Goal: Obtain resource: Download file/media

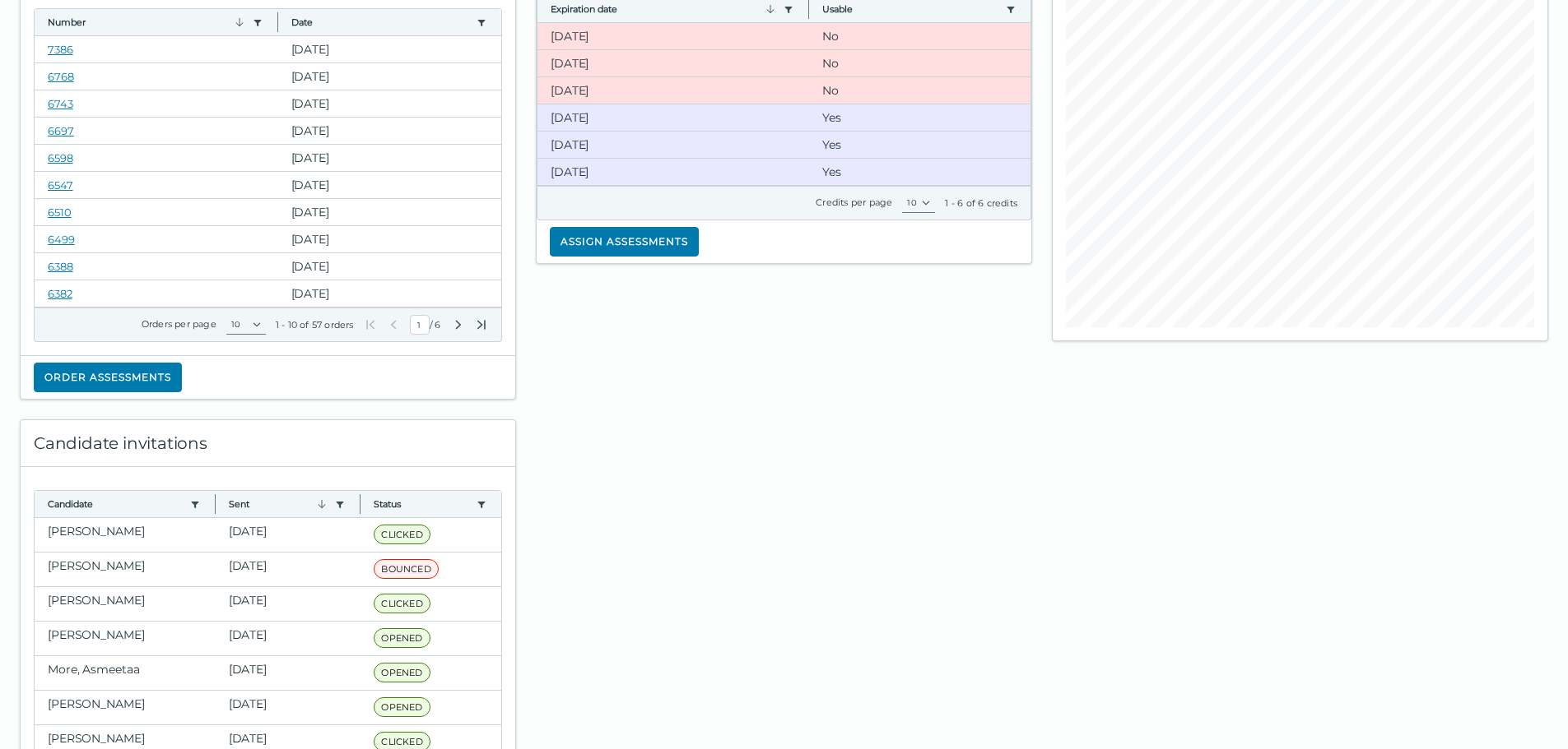
scroll to position [165, 0]
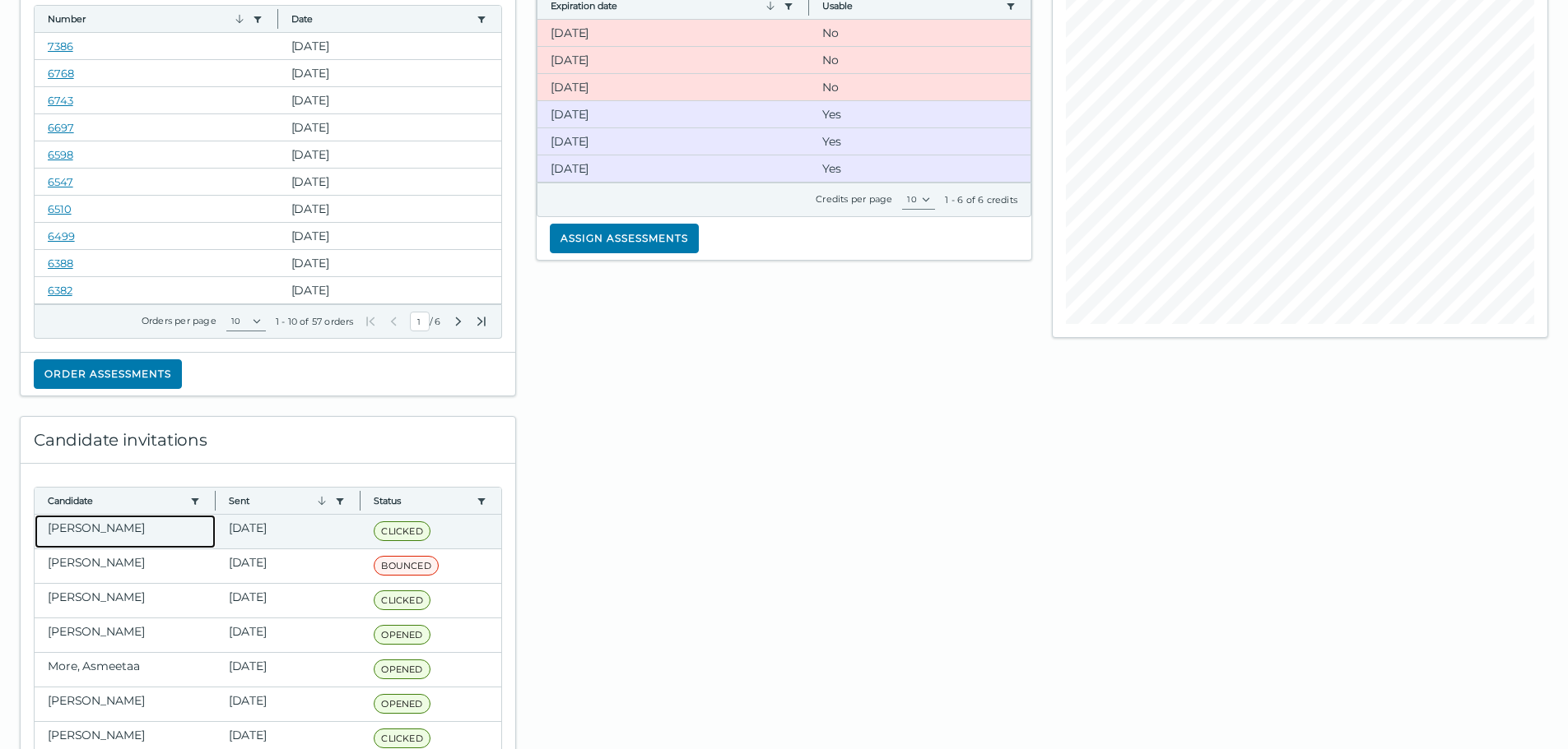
click at [91, 526] on clr-dg-cell "[PERSON_NAME]" at bounding box center [125, 531] width 181 height 34
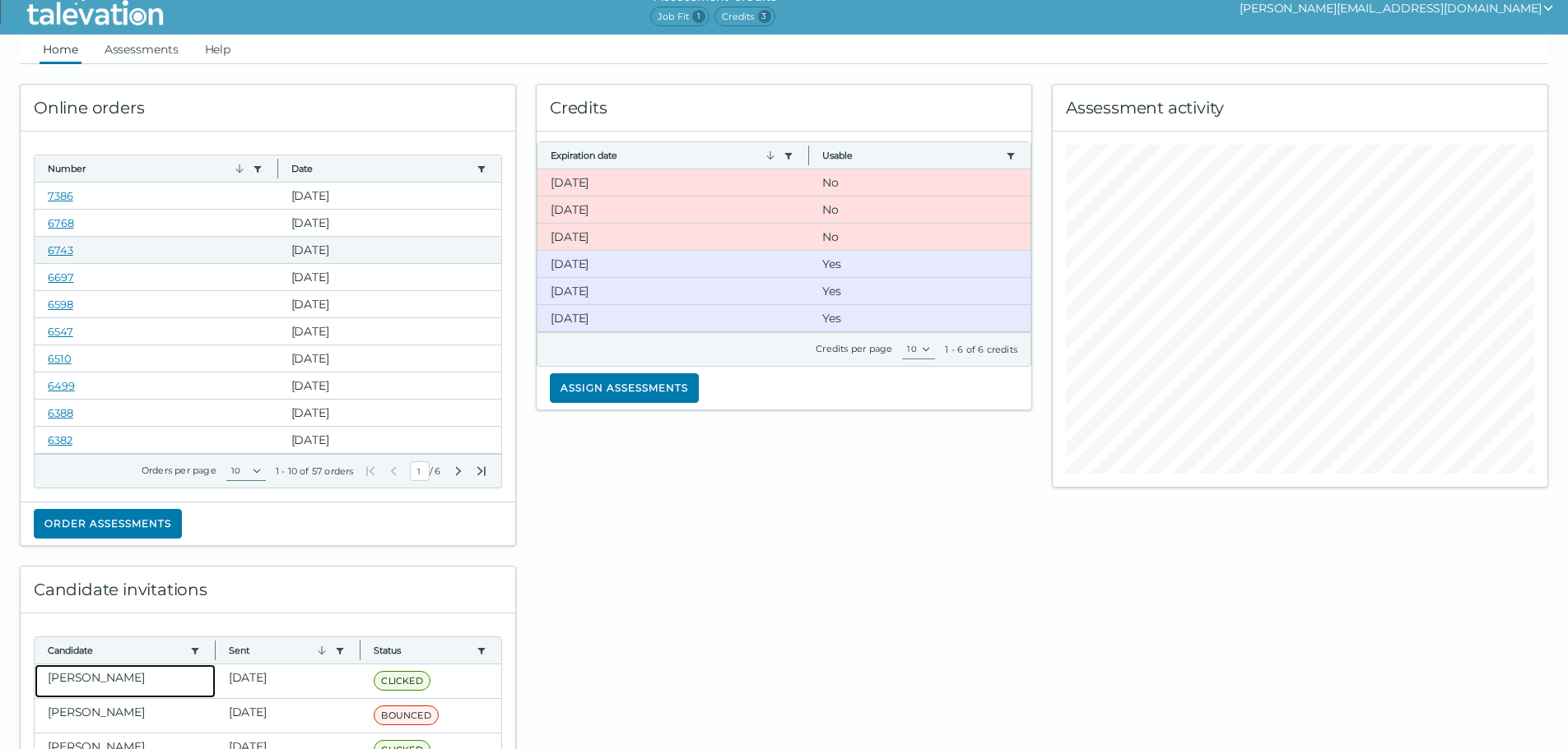
scroll to position [0, 0]
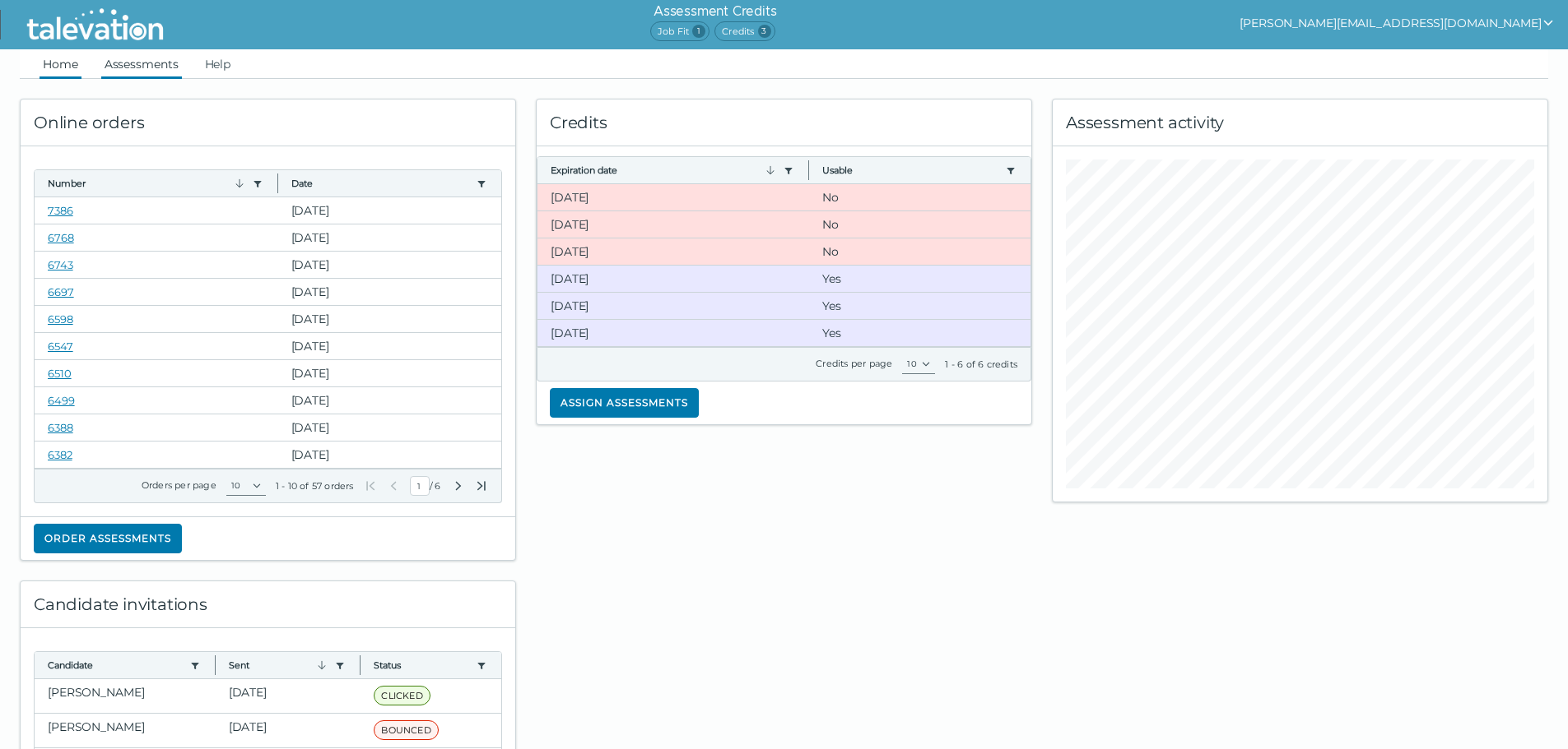
click at [165, 61] on link "Assessments" at bounding box center [141, 63] width 81 height 30
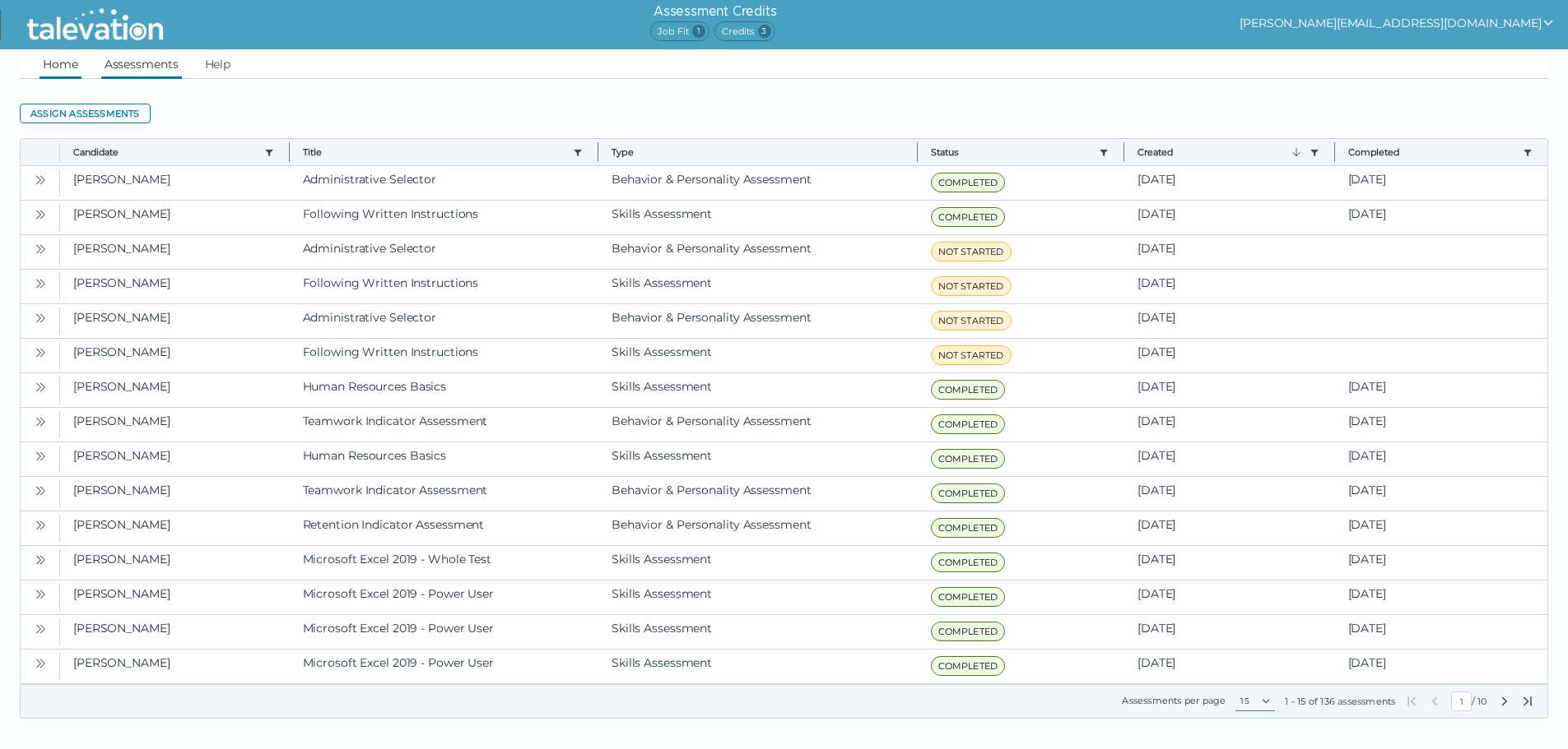
click at [43, 55] on link "Home" at bounding box center [60, 63] width 42 height 30
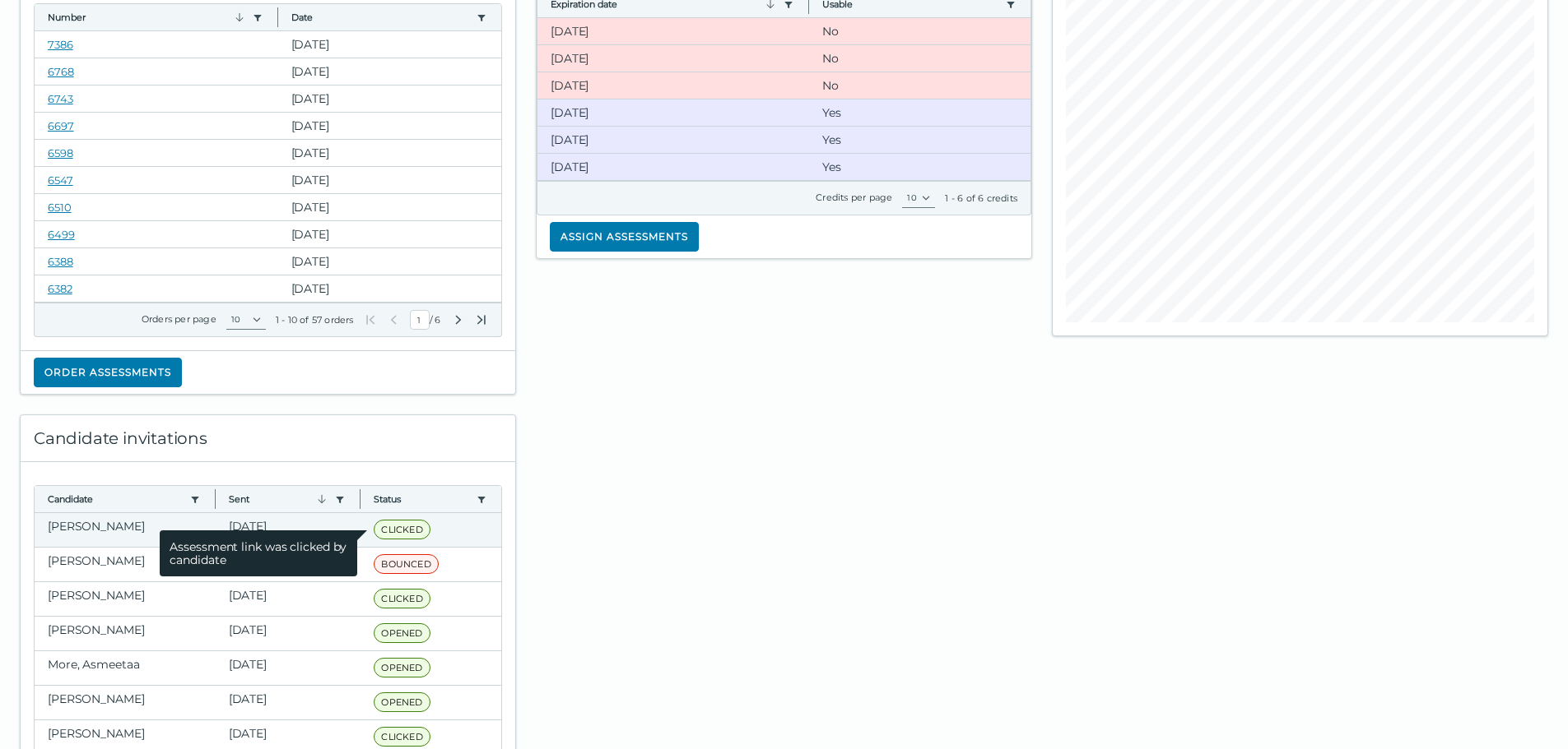
scroll to position [246, 0]
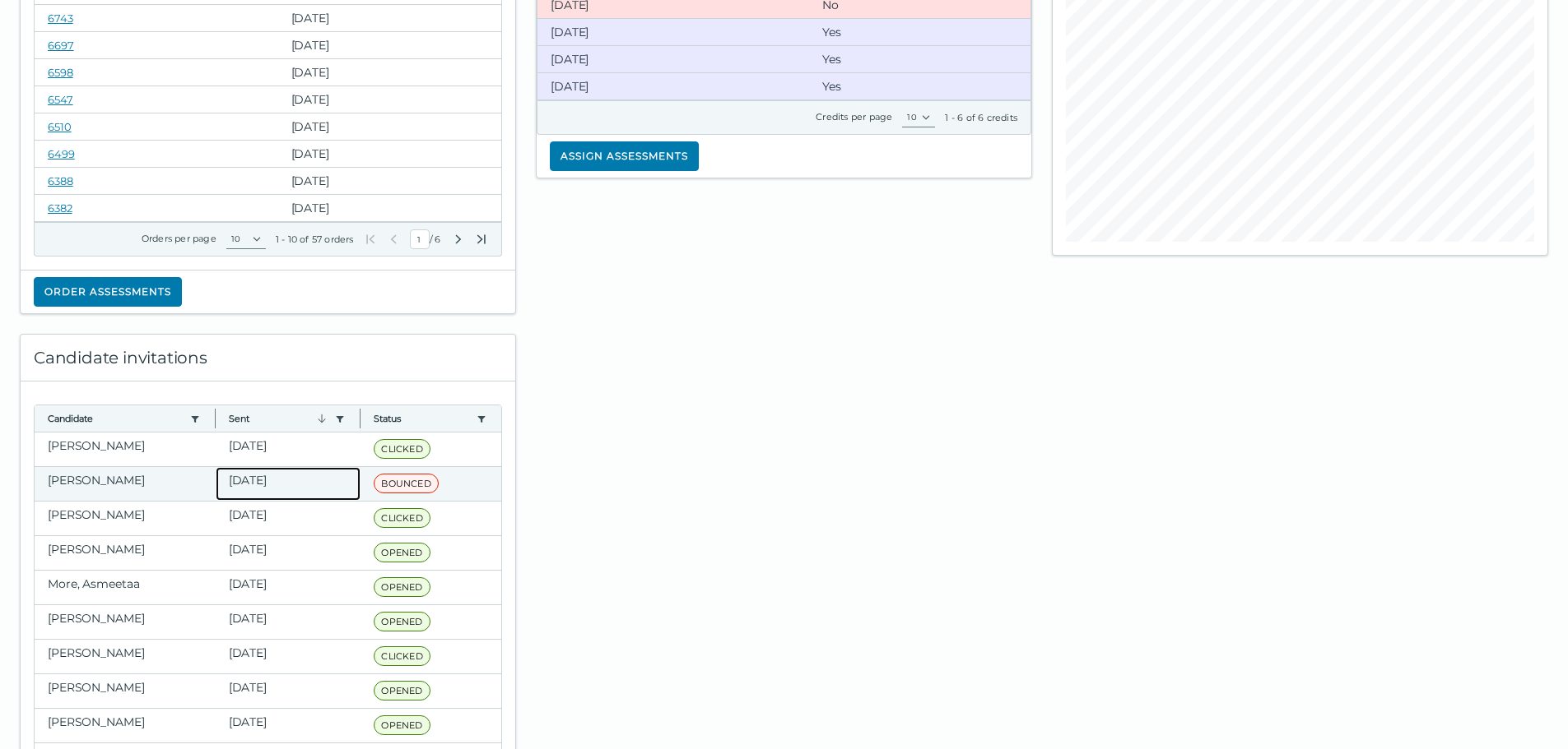
click at [216, 496] on clr-dg-cell "[DATE]" at bounding box center [289, 483] width 146 height 34
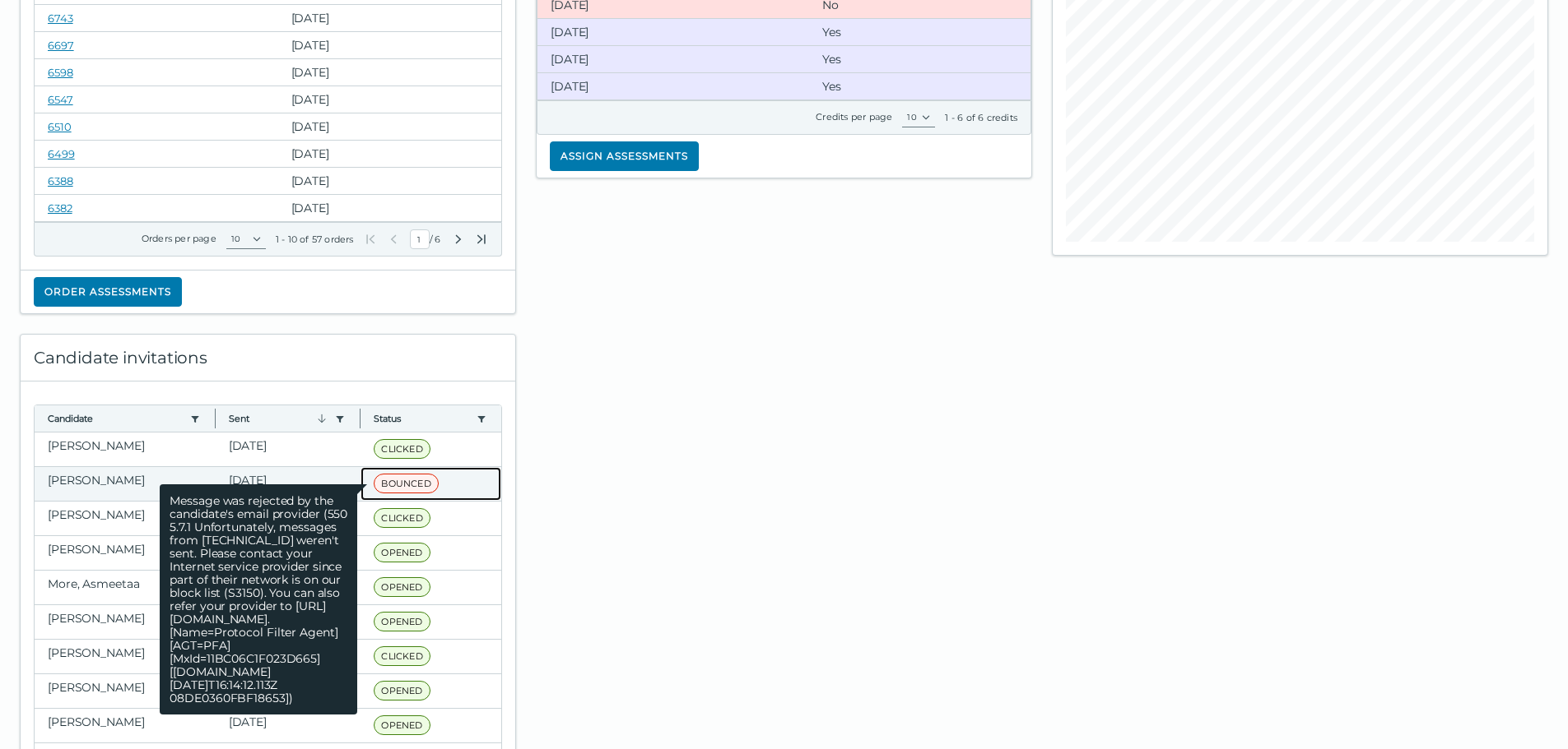
click at [384, 482] on span "BOUNCED" at bounding box center [405, 483] width 64 height 20
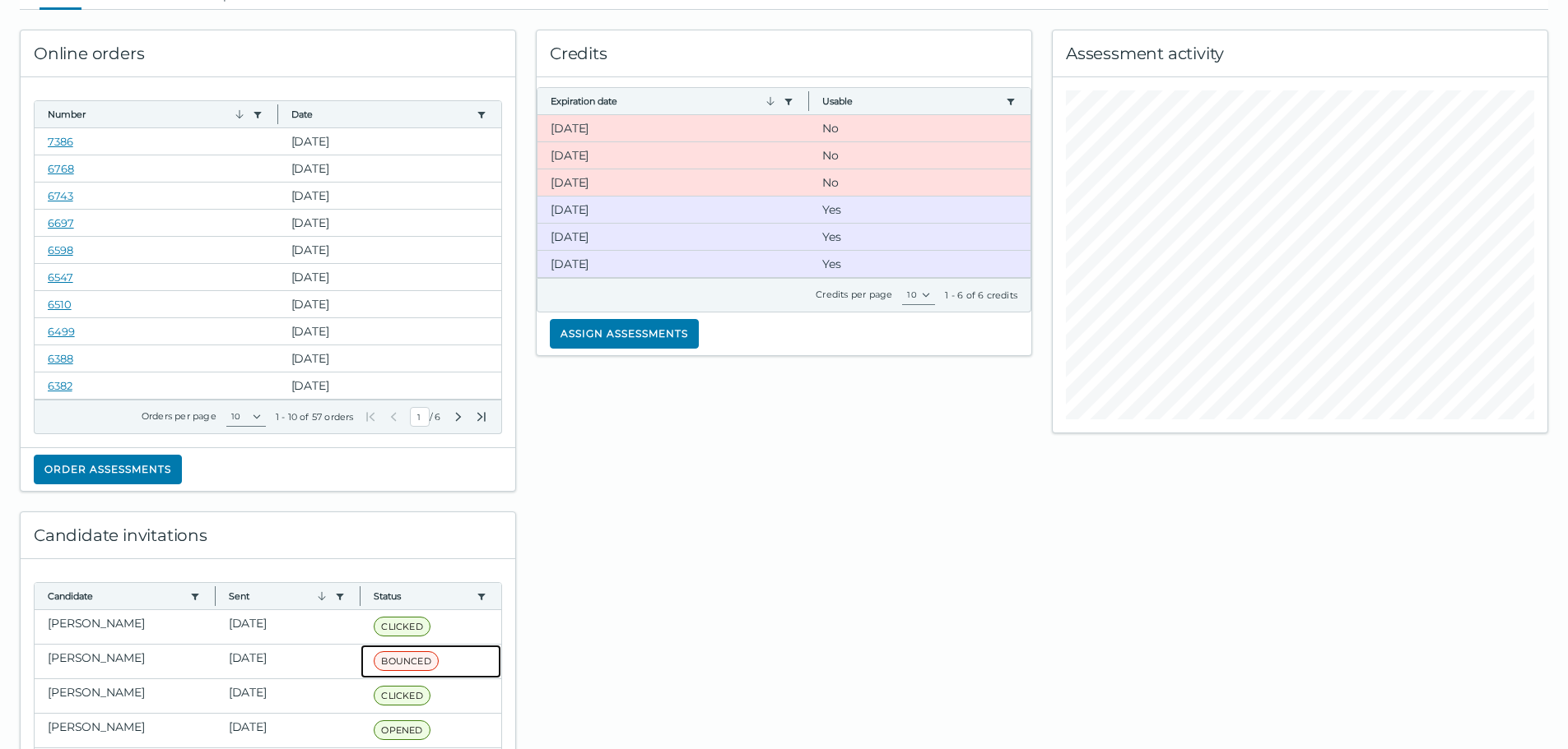
scroll to position [0, 0]
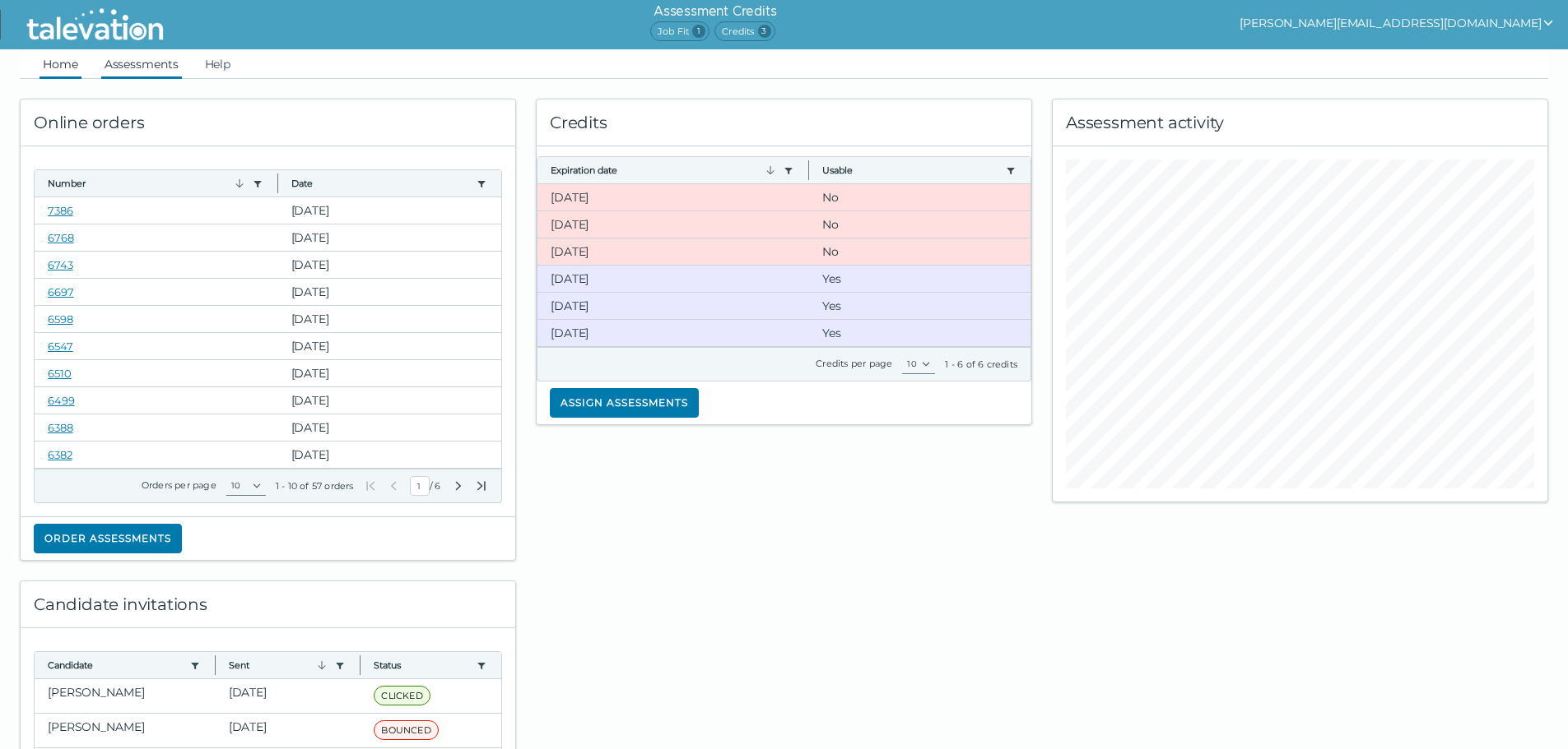
click at [163, 58] on link "Assessments" at bounding box center [141, 63] width 81 height 30
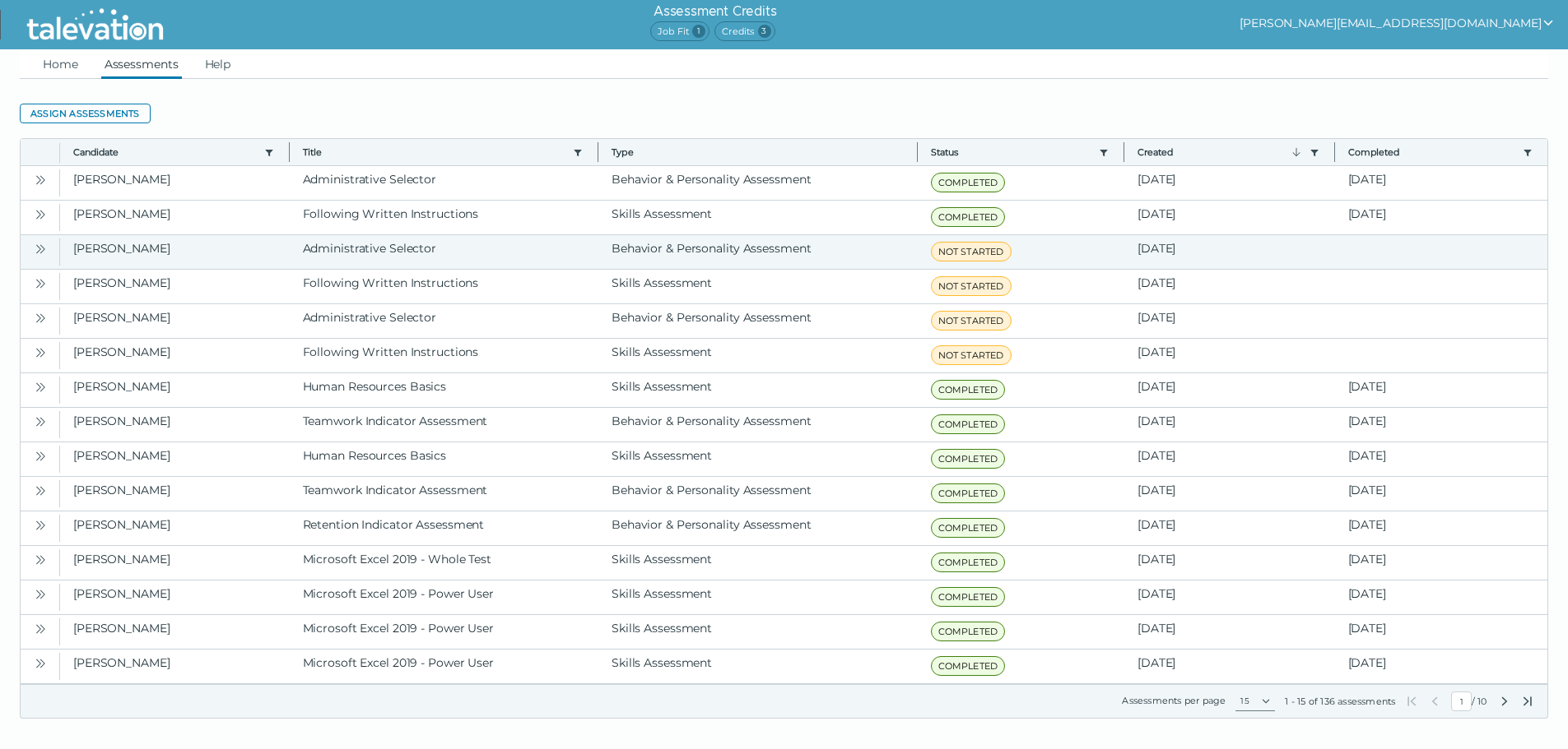
click at [43, 247] on icon "Open" at bounding box center [40, 249] width 13 height 13
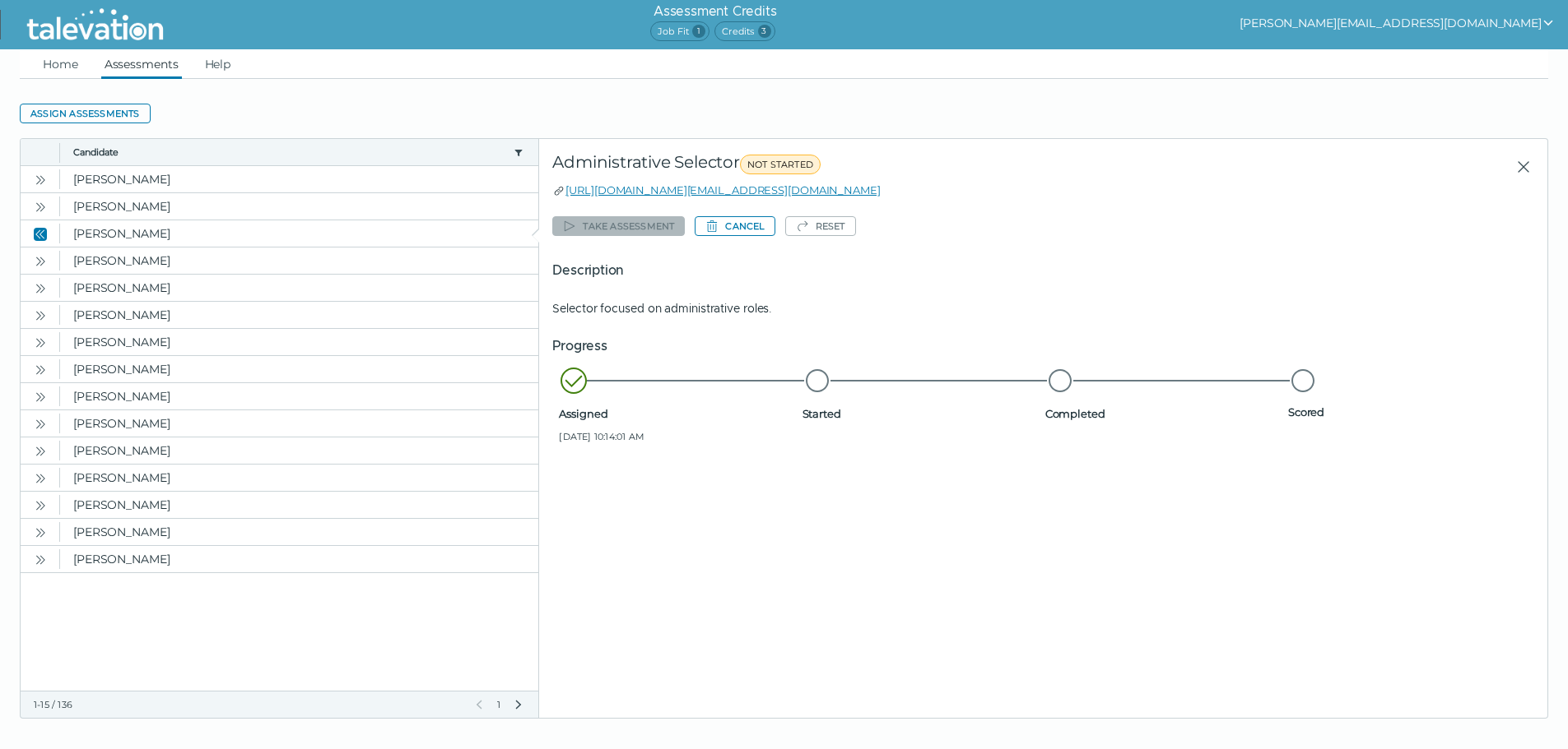
drag, startPoint x: 910, startPoint y: 189, endPoint x: 568, endPoint y: 197, distance: 342.1
click at [568, 197] on div "https://candidate.talevation.com/?email=ejones15@msn.com" at bounding box center [1042, 190] width 982 height 16
copy link "https://candidate.talevation.com/?email=ejones15@msn.com"
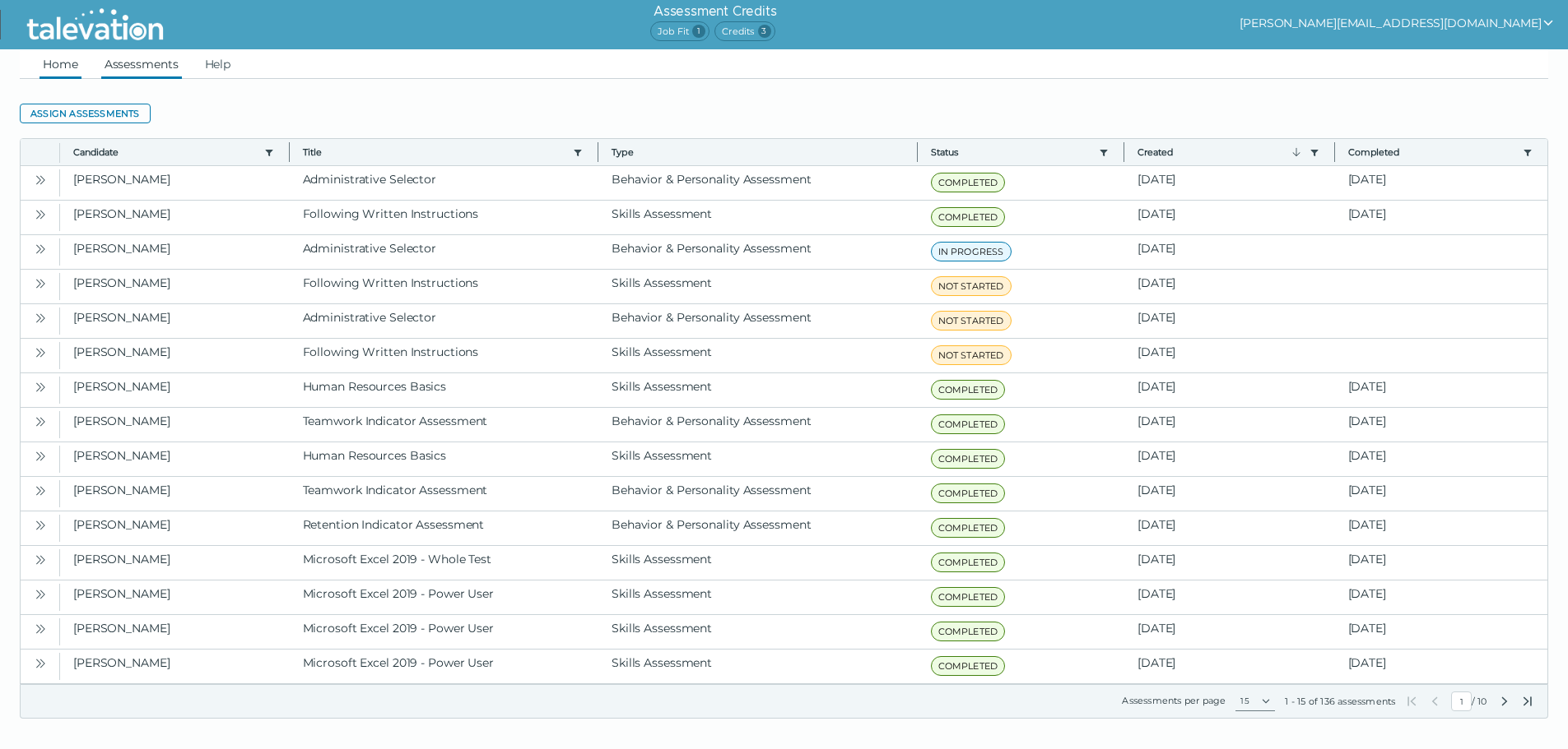
click at [74, 69] on link "Home" at bounding box center [60, 63] width 42 height 30
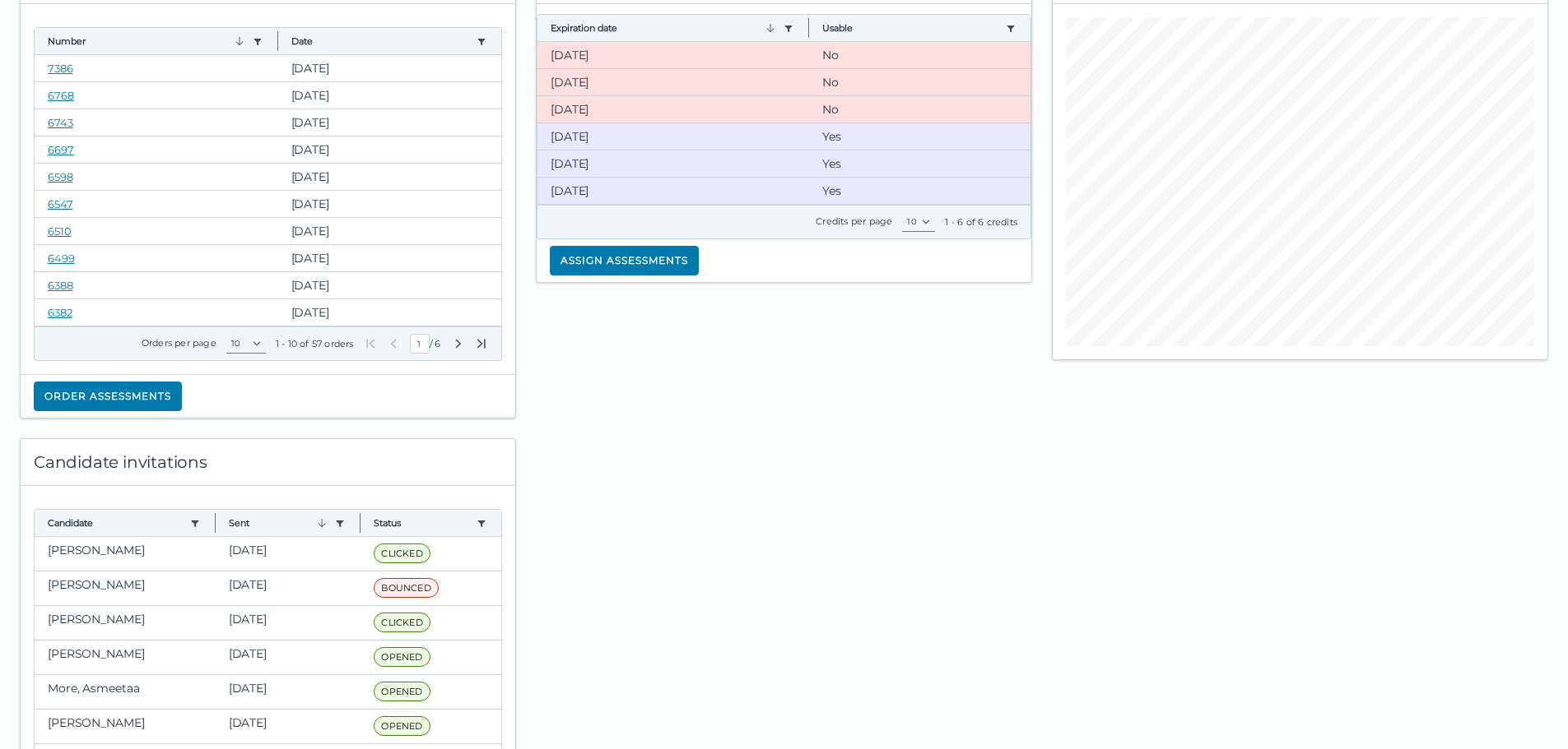
scroll to position [82, 0]
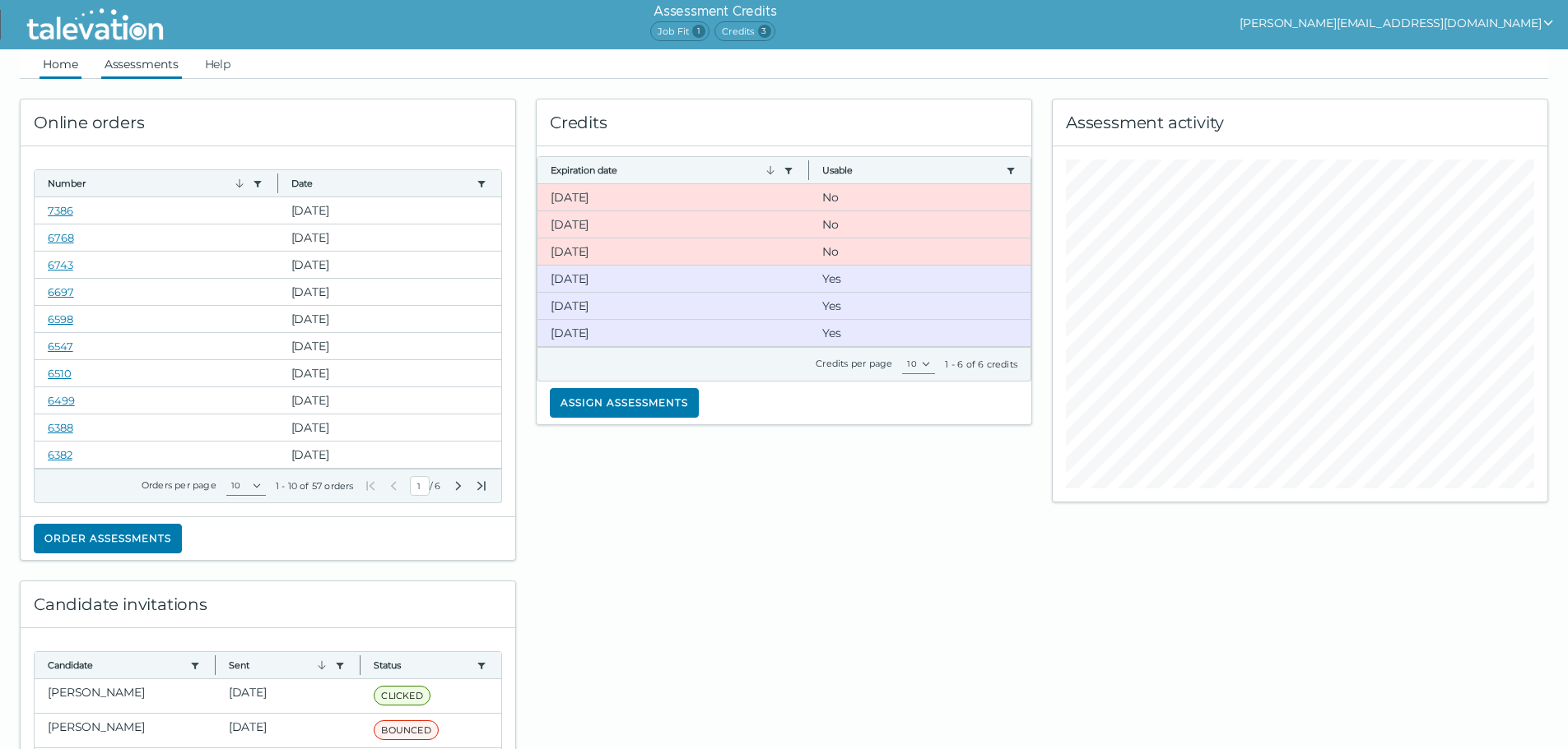
click at [164, 60] on link "Assessments" at bounding box center [141, 63] width 81 height 30
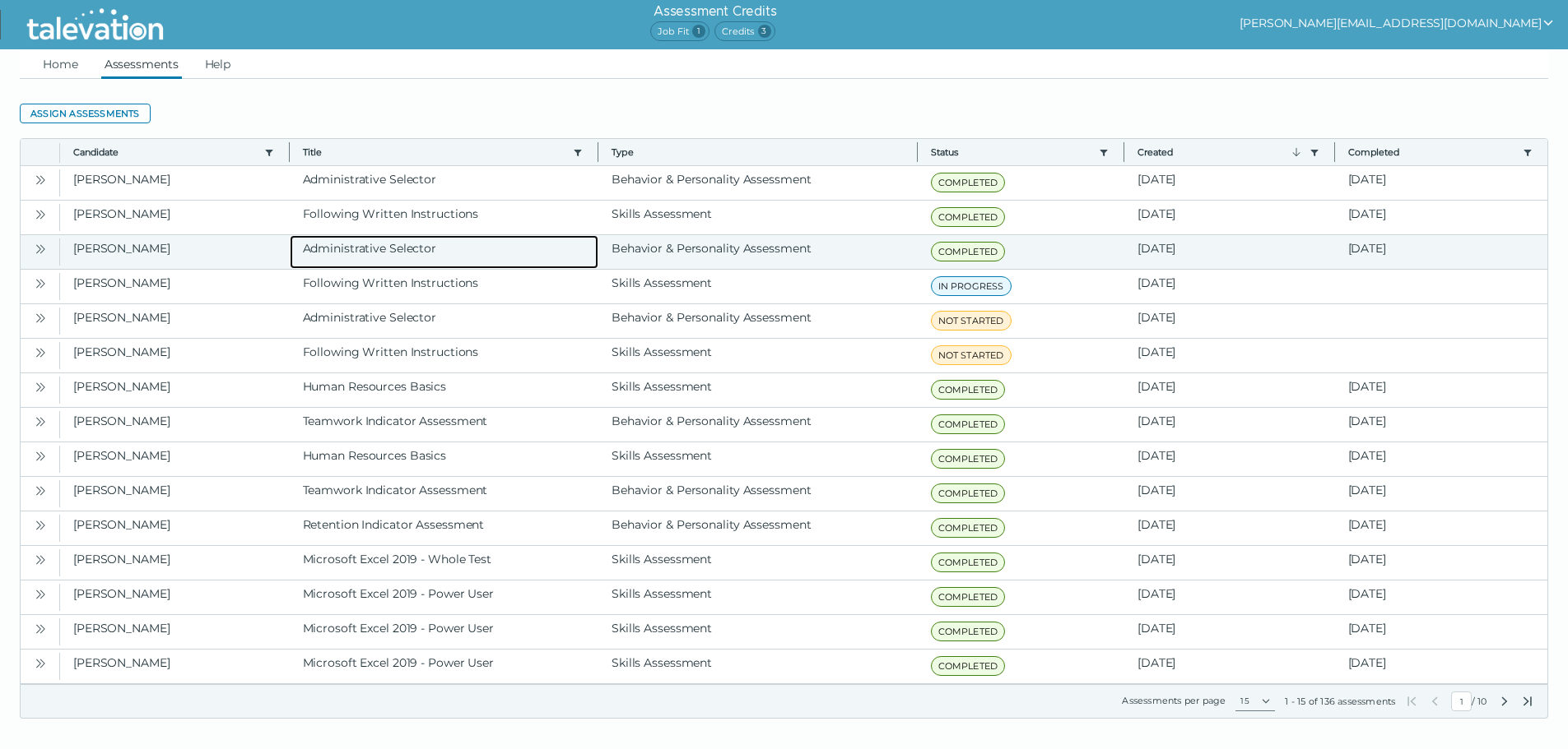
click at [485, 249] on clr-dg-cell "Administrative Selector" at bounding box center [444, 251] width 309 height 34
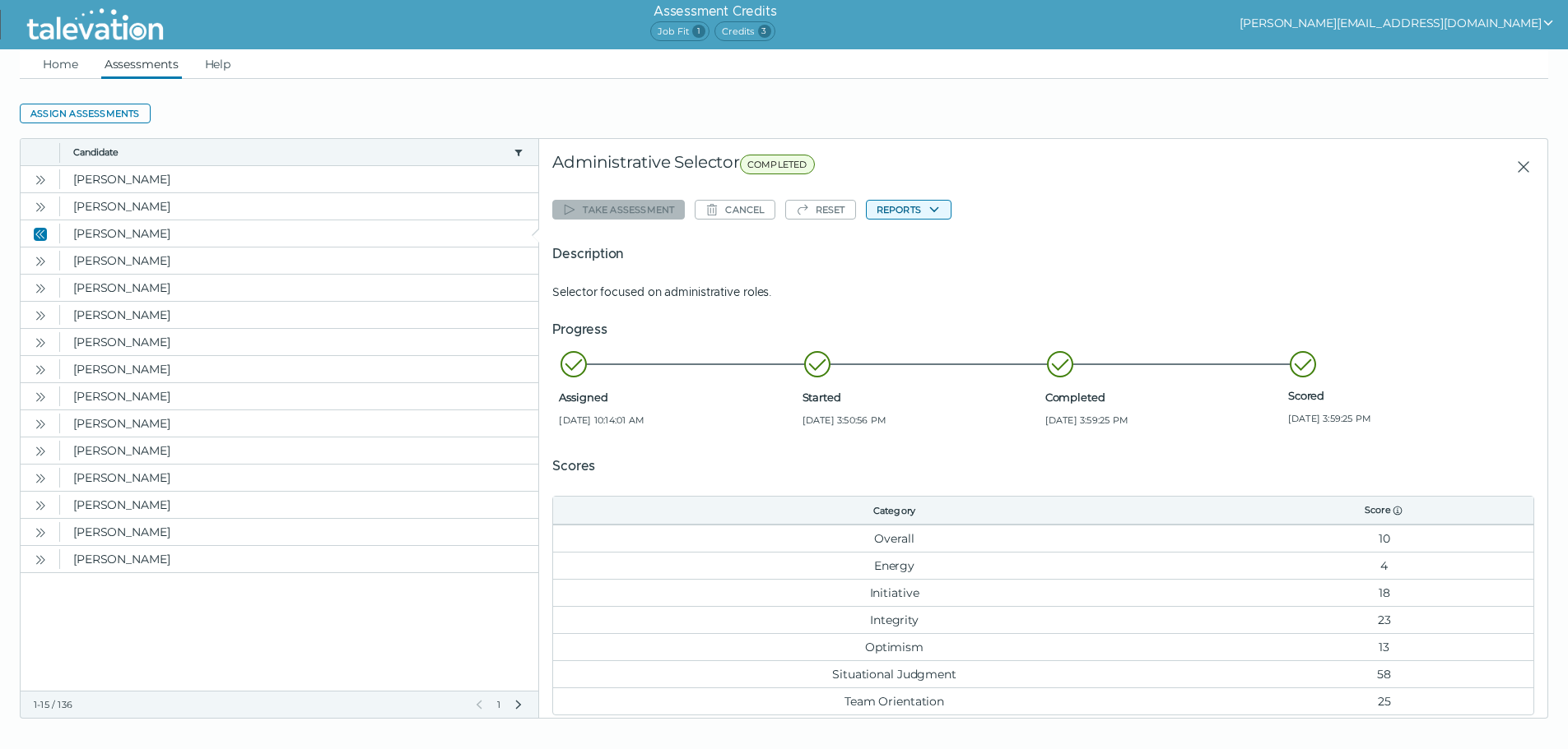
click at [910, 217] on button "Reports" at bounding box center [908, 209] width 85 height 20
click at [915, 235] on button "Administrative Selector" at bounding box center [941, 242] width 150 height 20
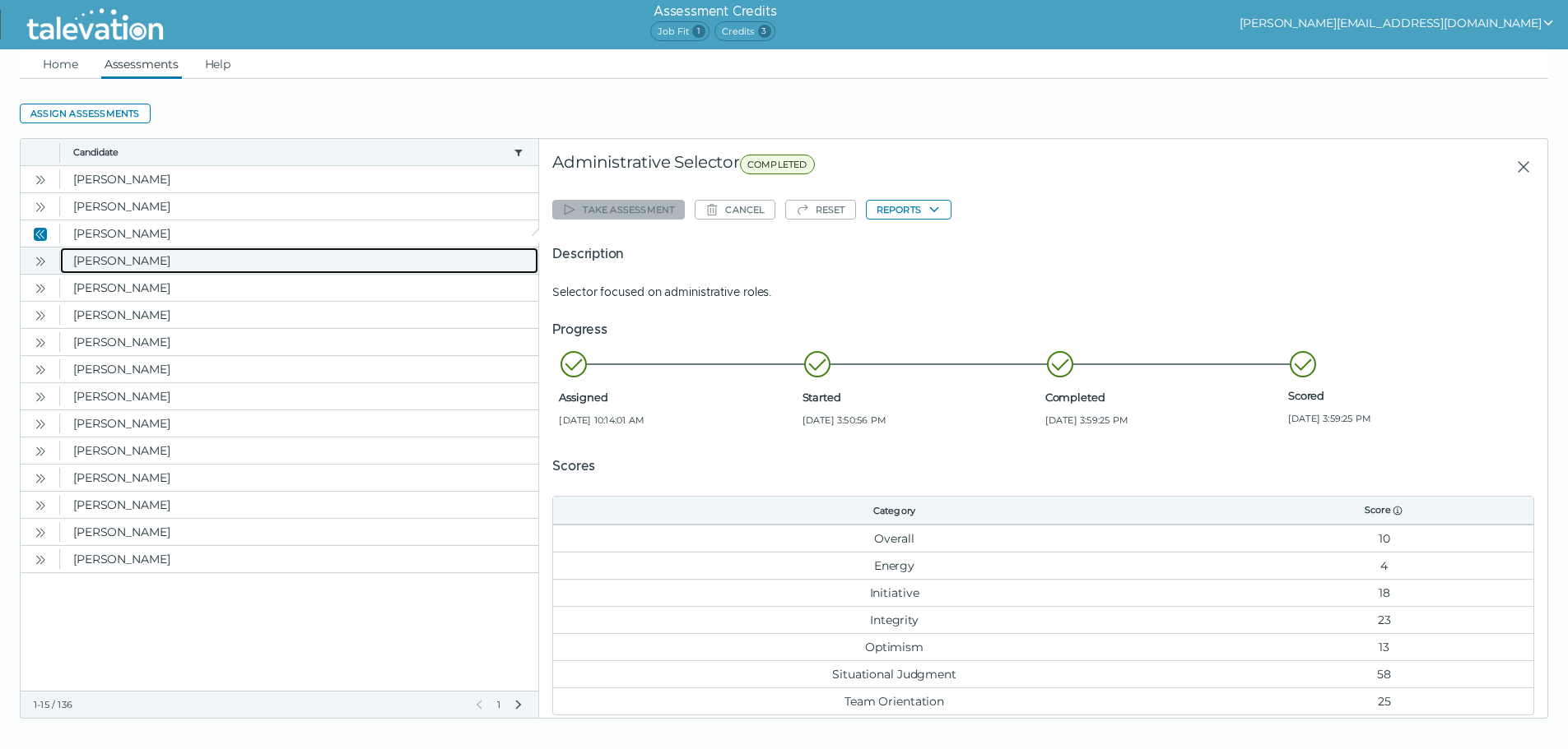
click at [102, 251] on clr-dg-cell "[PERSON_NAME]" at bounding box center [299, 260] width 478 height 26
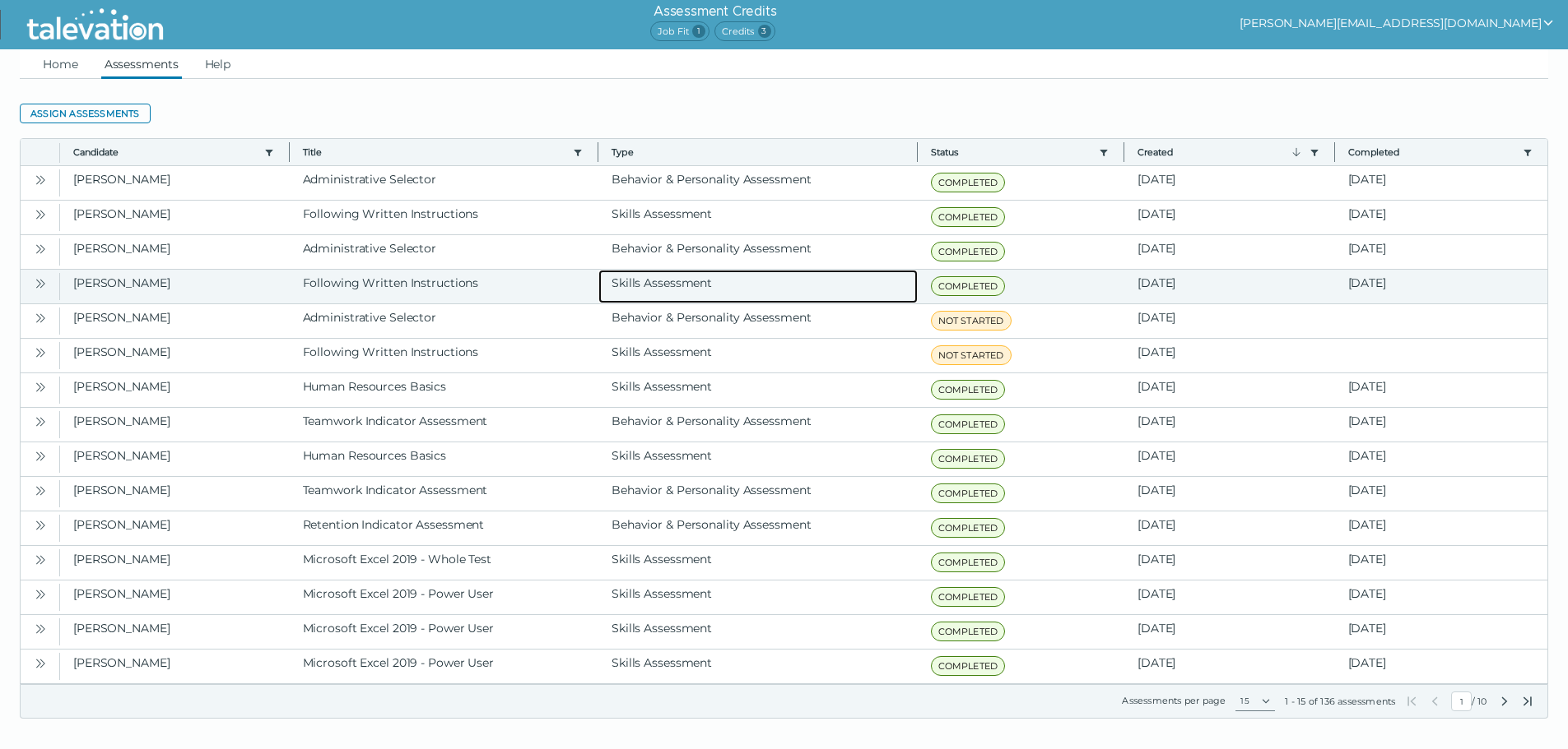
click at [640, 288] on clr-dg-cell "Skills Assessment" at bounding box center [757, 286] width 320 height 34
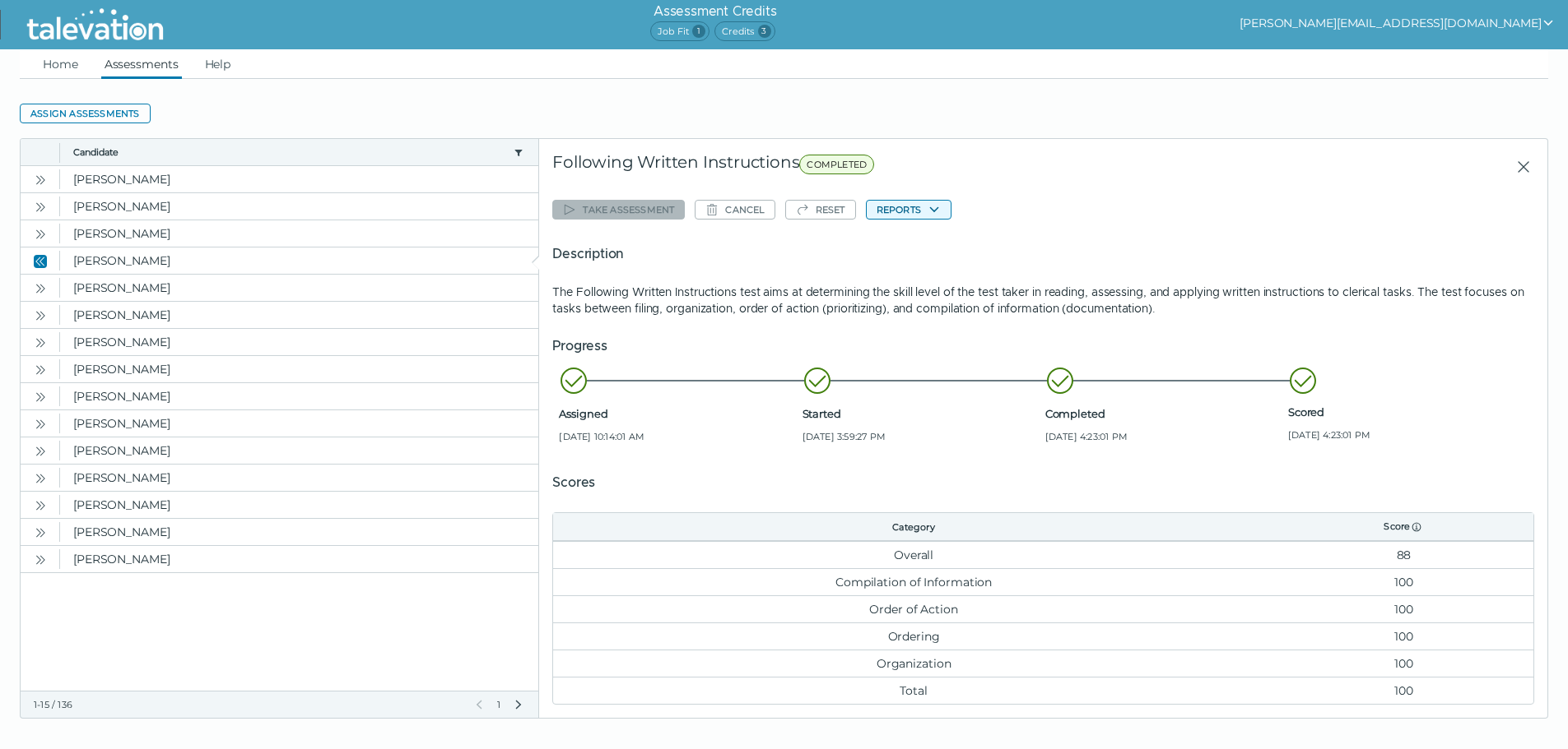
click at [933, 199] on button "Reports" at bounding box center [908, 209] width 85 height 20
click at [955, 243] on button "Following Written Instructions" at bounding box center [960, 242] width 187 height 20
